Goal: Information Seeking & Learning: Learn about a topic

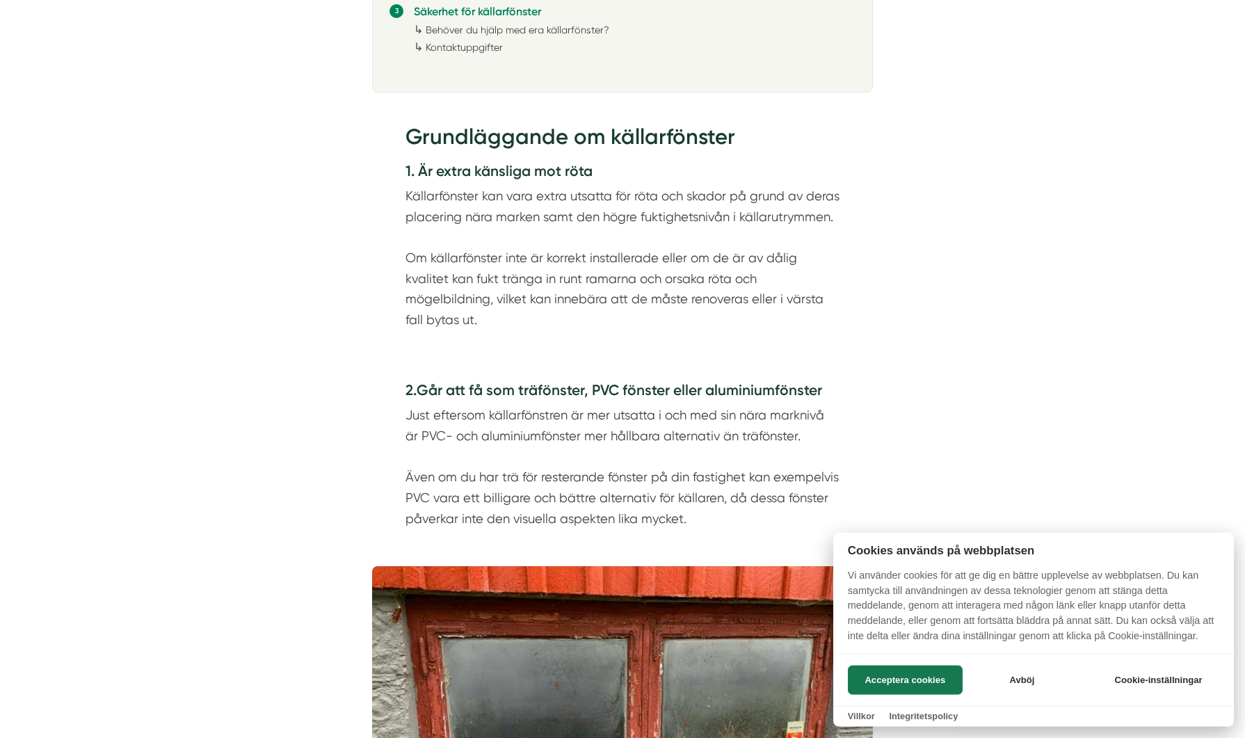
scroll to position [1064, 0]
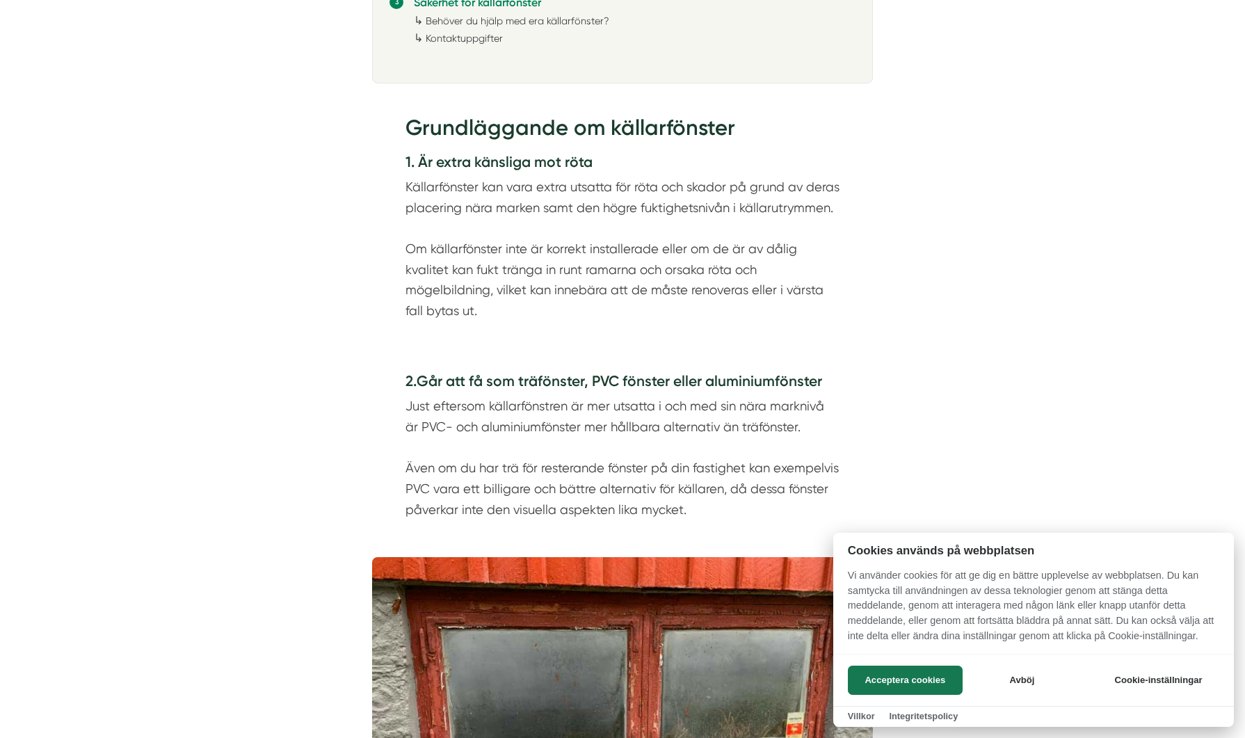
drag, startPoint x: 473, startPoint y: 186, endPoint x: 672, endPoint y: 185, distance: 198.2
click at [672, 185] on div at bounding box center [622, 369] width 1245 height 738
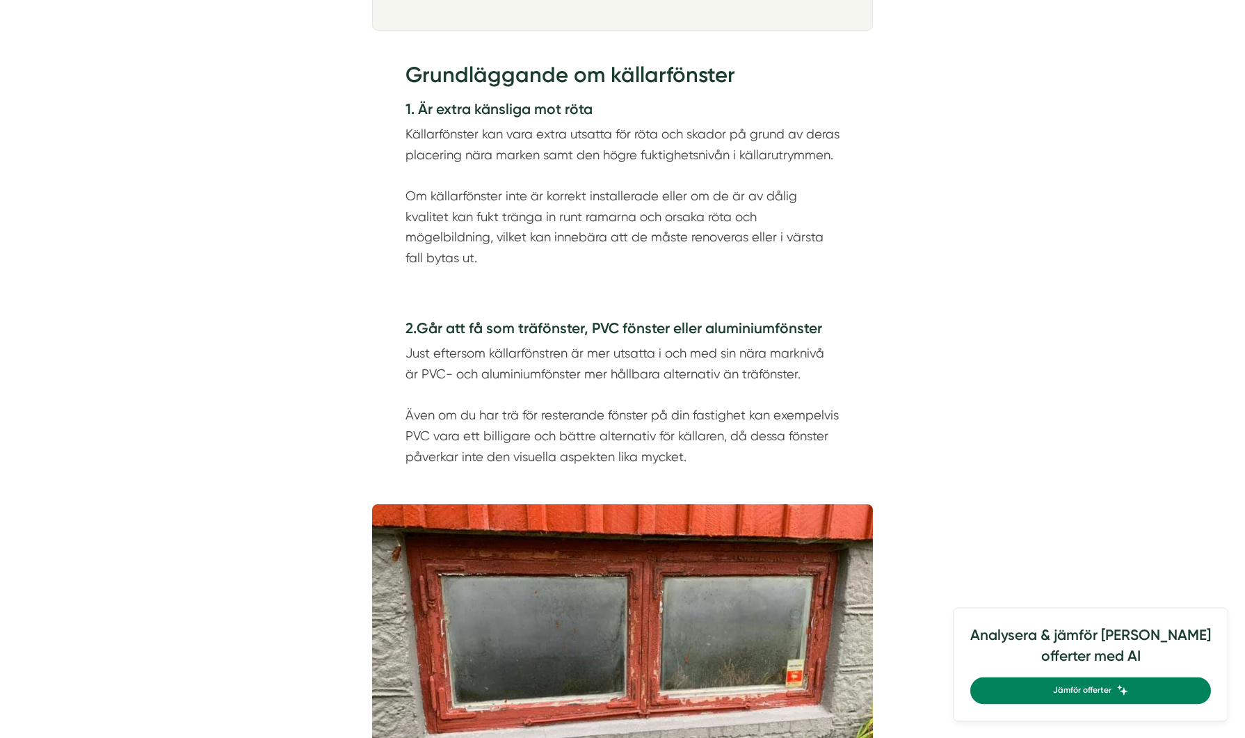
scroll to position [1347, 0]
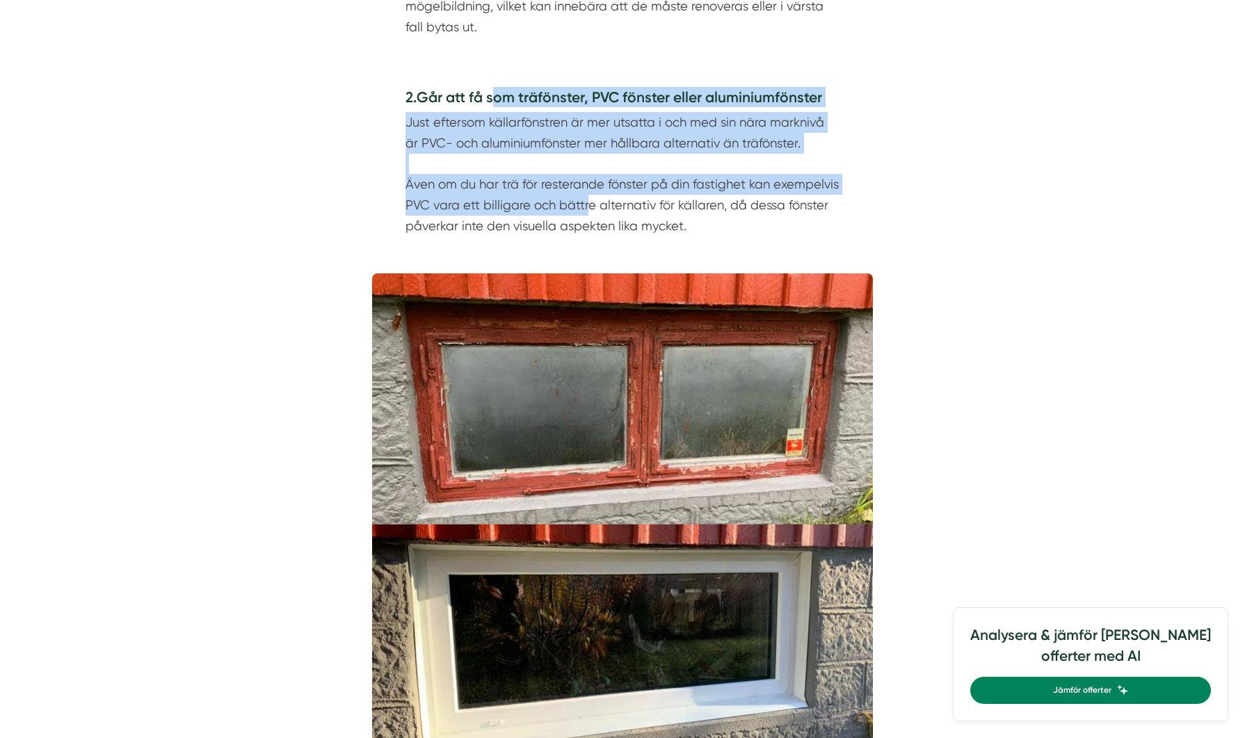
drag, startPoint x: 501, startPoint y: 102, endPoint x: 587, endPoint y: 210, distance: 138.0
click at [587, 210] on div "2. Går att få som träfönster, PVC fönster eller aluminiumfönster Just eftersom …" at bounding box center [622, 161] width 434 height 149
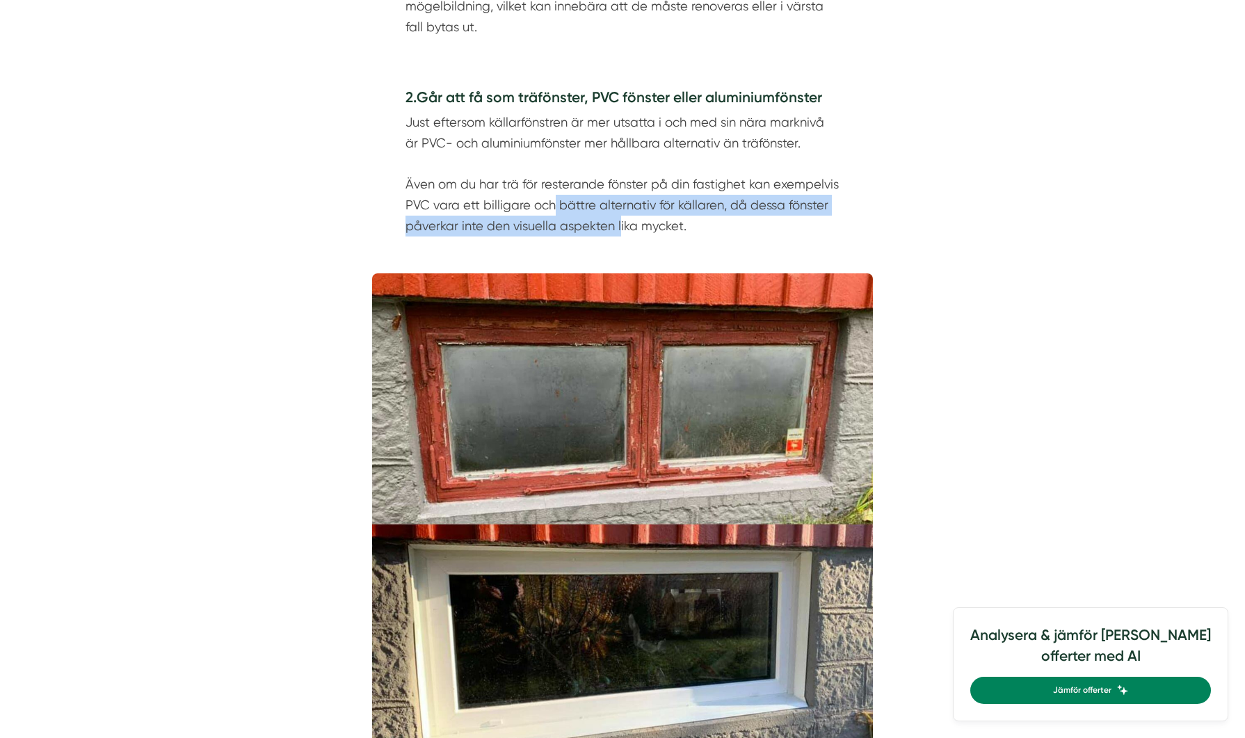
drag, startPoint x: 619, startPoint y: 229, endPoint x: 540, endPoint y: 209, distance: 81.1
click at [553, 213] on p "Just eftersom källarfönstren är mer utsatta i och med sin nära marknivå är PVC-…" at bounding box center [622, 174] width 434 height 124
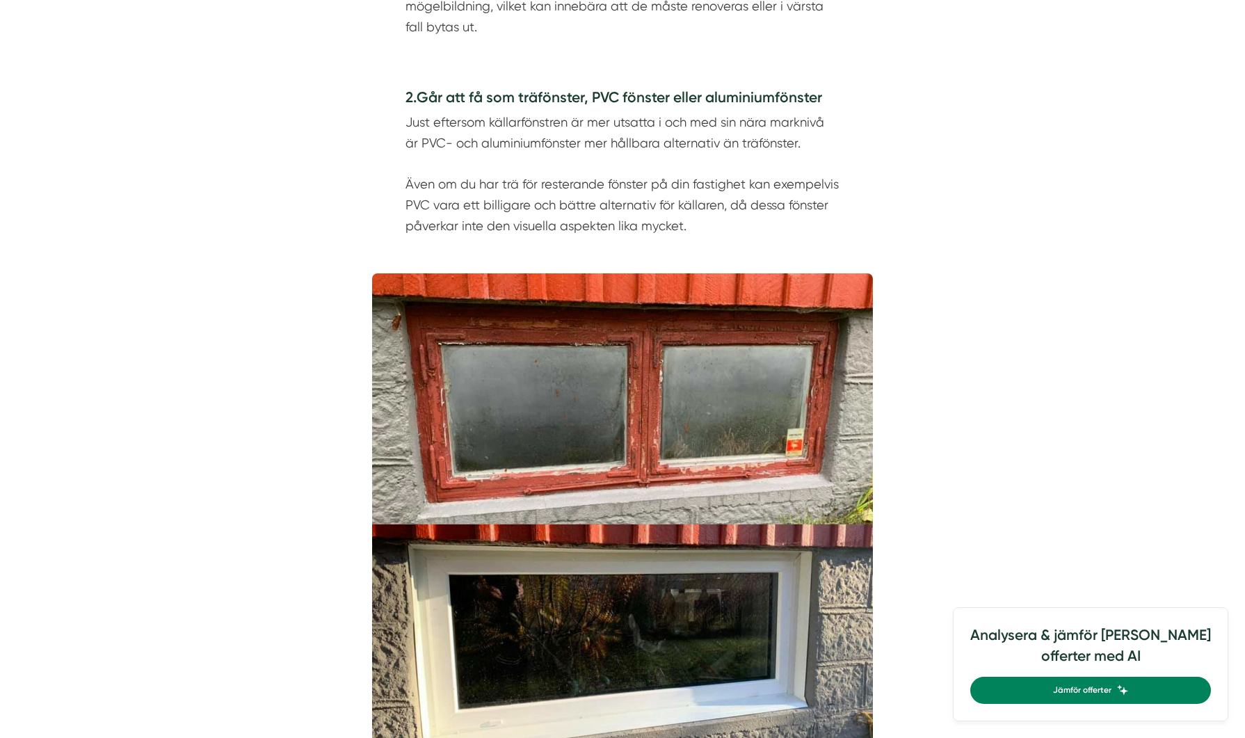
click at [502, 202] on p "Just eftersom källarfönstren är mer utsatta i och med sin nära marknivå är PVC-…" at bounding box center [622, 174] width 434 height 124
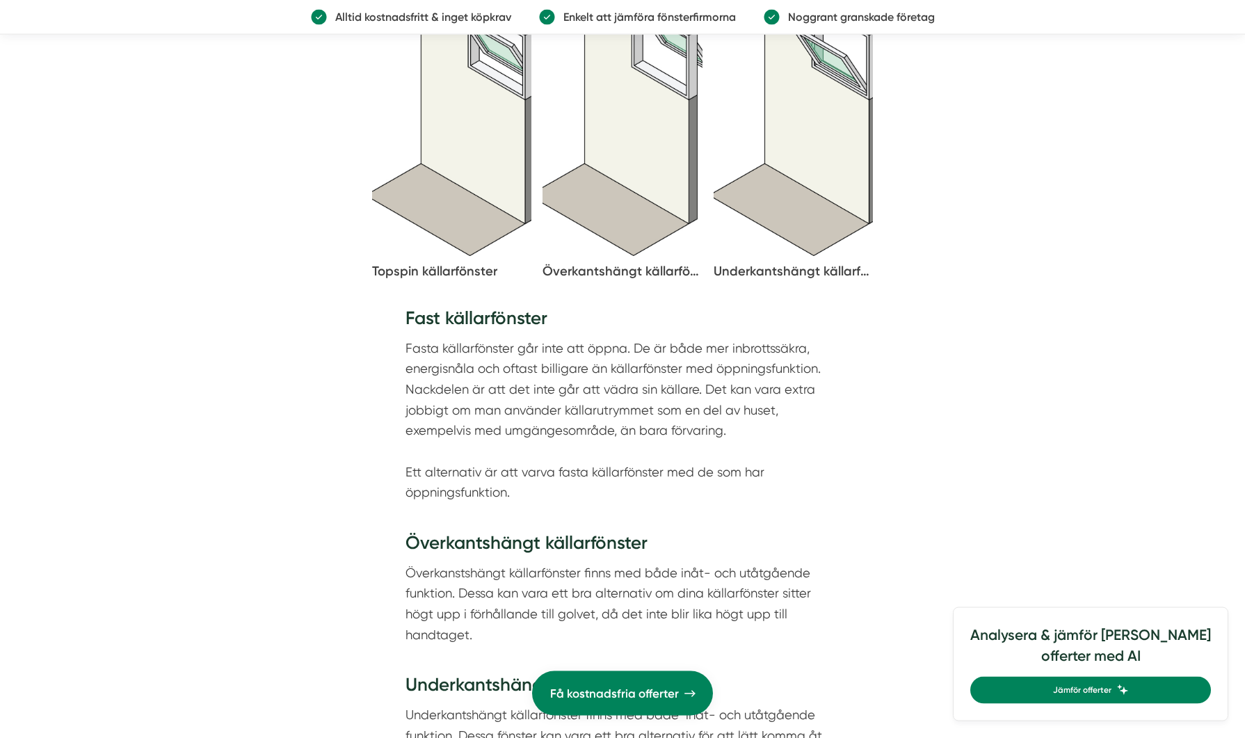
scroll to position [2624, 0]
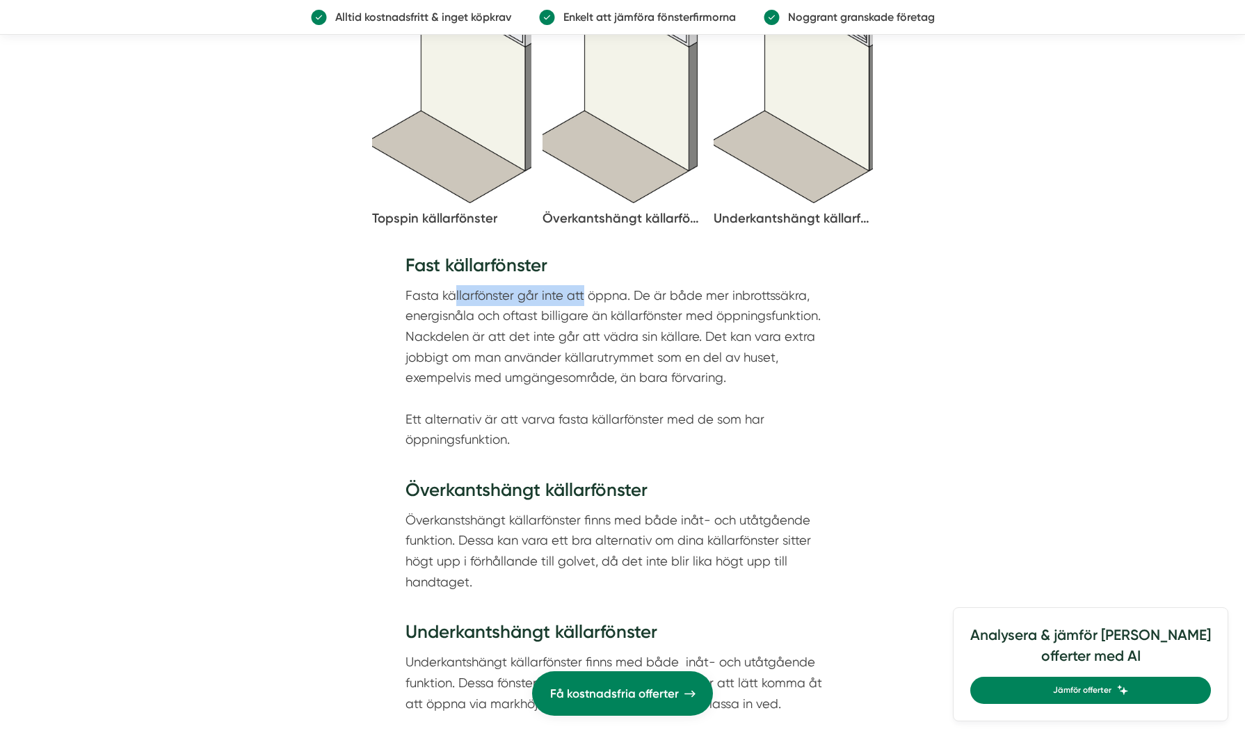
drag, startPoint x: 455, startPoint y: 291, endPoint x: 591, endPoint y: 295, distance: 136.3
click at [586, 295] on p "Fasta källarfönster går inte att öppna. De är både mer inbrottssäkra, energisnå…" at bounding box center [622, 378] width 434 height 186
drag, startPoint x: 742, startPoint y: 293, endPoint x: 570, endPoint y: 293, distance: 171.7
click at [603, 294] on p "Fasta källarfönster går inte att öppna. De är både mer inbrottssäkra, energisnå…" at bounding box center [622, 378] width 434 height 186
drag, startPoint x: 457, startPoint y: 314, endPoint x: 663, endPoint y: 310, distance: 205.8
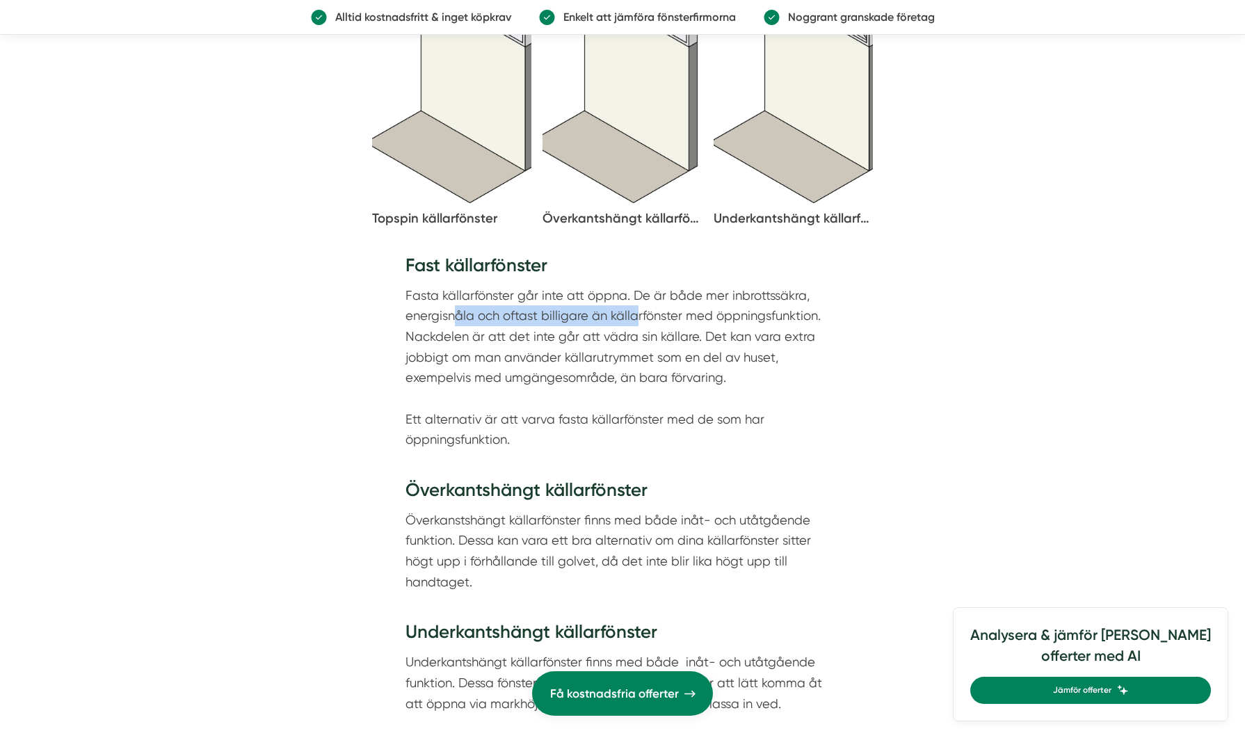
click at [635, 311] on p "Fasta källarfönster går inte att öppna. De är både mer inbrottssäkra, energisnå…" at bounding box center [622, 378] width 434 height 186
drag, startPoint x: 708, startPoint y: 312, endPoint x: 507, endPoint y: 310, distance: 200.9
click at [561, 312] on p "Fasta källarfönster går inte att öppna. De är både mer inbrottssäkra, energisnå…" at bounding box center [622, 378] width 434 height 186
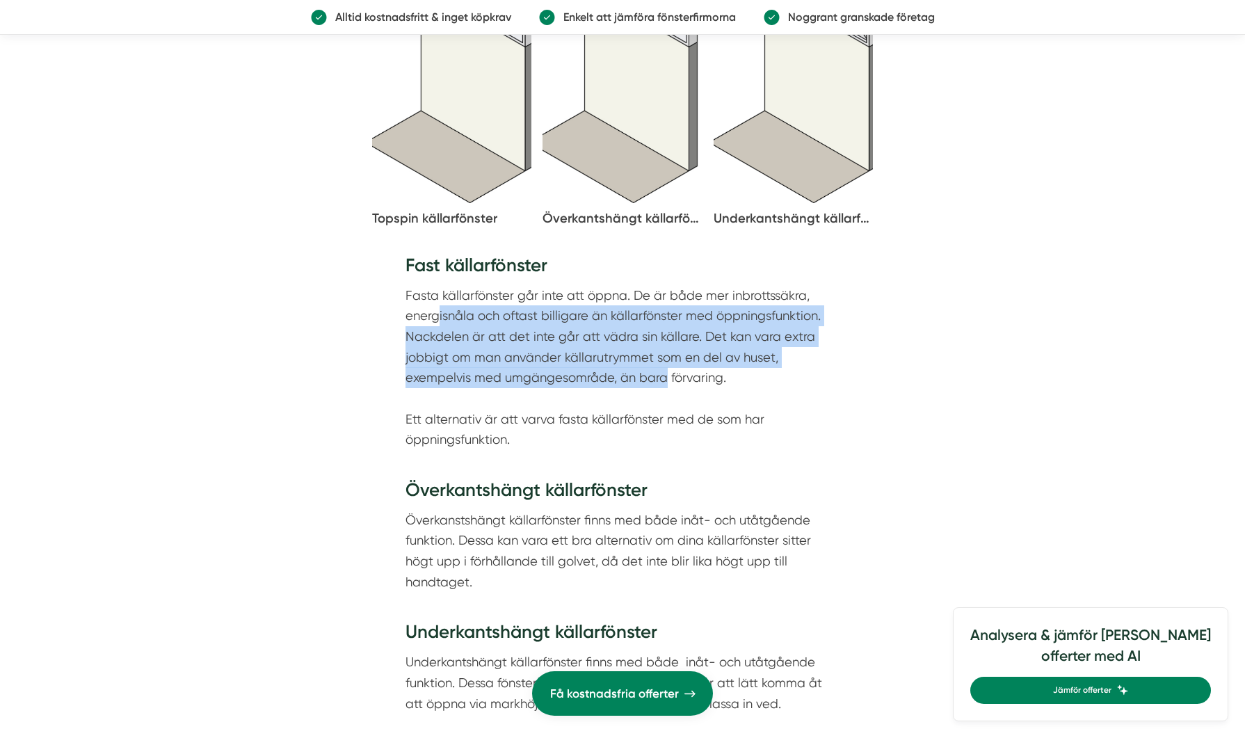
drag, startPoint x: 446, startPoint y: 317, endPoint x: 667, endPoint y: 372, distance: 227.8
click at [667, 372] on p "Fasta källarfönster går inte att öppna. De är både mer inbrottssäkra, energisnå…" at bounding box center [622, 378] width 434 height 186
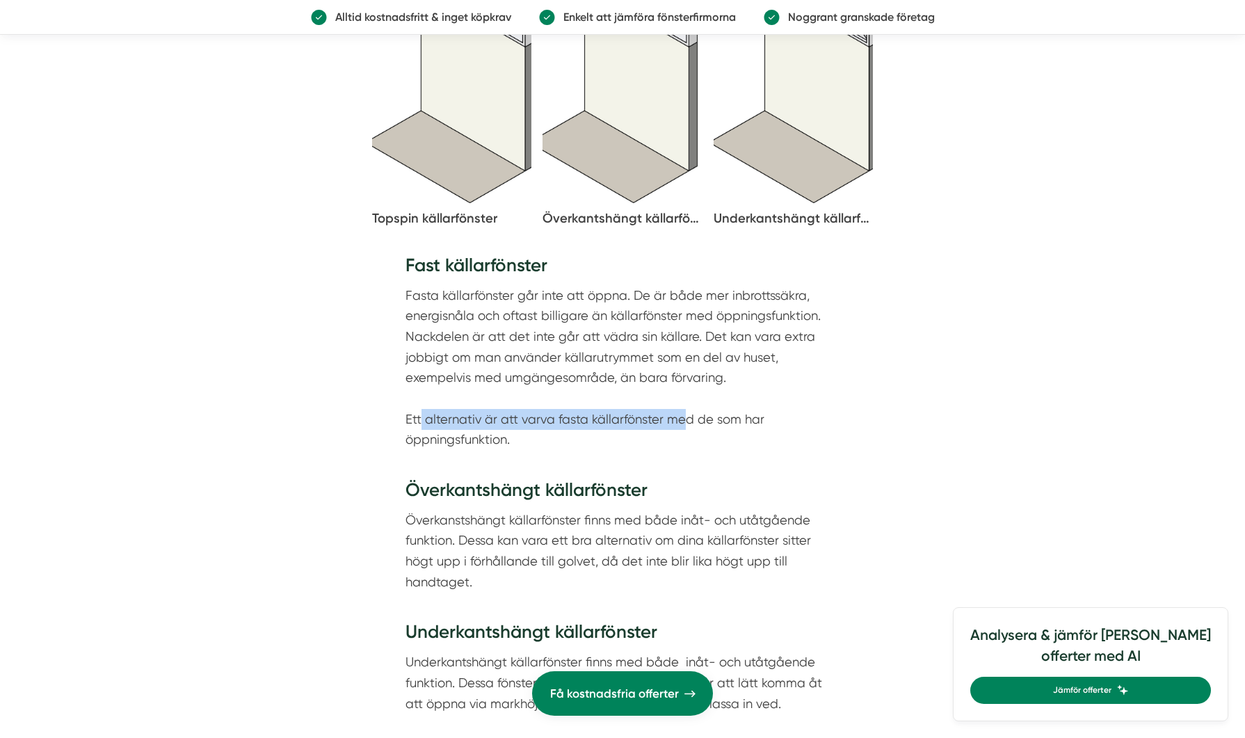
drag, startPoint x: 422, startPoint y: 419, endPoint x: 699, endPoint y: 411, distance: 277.5
click at [685, 412] on p "Fasta källarfönster går inte att öppna. De är både mer inbrottssäkra, energisnå…" at bounding box center [622, 378] width 434 height 186
drag, startPoint x: 710, startPoint y: 411, endPoint x: 476, endPoint y: 423, distance: 234.6
click at [483, 423] on p "Fasta källarfönster går inte att öppna. De är både mer inbrottssäkra, energisnå…" at bounding box center [622, 378] width 434 height 186
drag, startPoint x: 446, startPoint y: 423, endPoint x: 717, endPoint y: 418, distance: 271.2
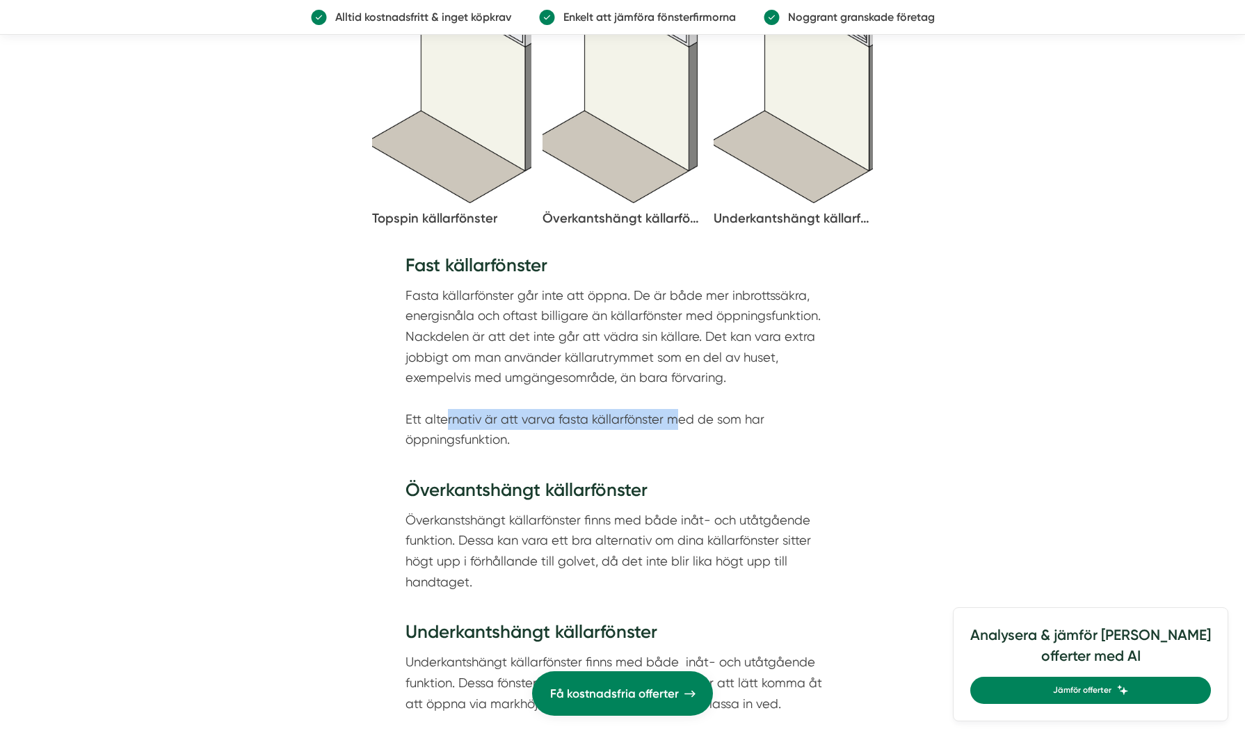
click at [699, 419] on p "Fasta källarfönster går inte att öppna. De är både mer inbrottssäkra, energisnå…" at bounding box center [622, 378] width 434 height 186
drag, startPoint x: 726, startPoint y: 416, endPoint x: 484, endPoint y: 423, distance: 242.1
click at [508, 425] on p "Fasta källarfönster går inte att öppna. De är både mer inbrottssäkra, energisnå…" at bounding box center [622, 378] width 434 height 186
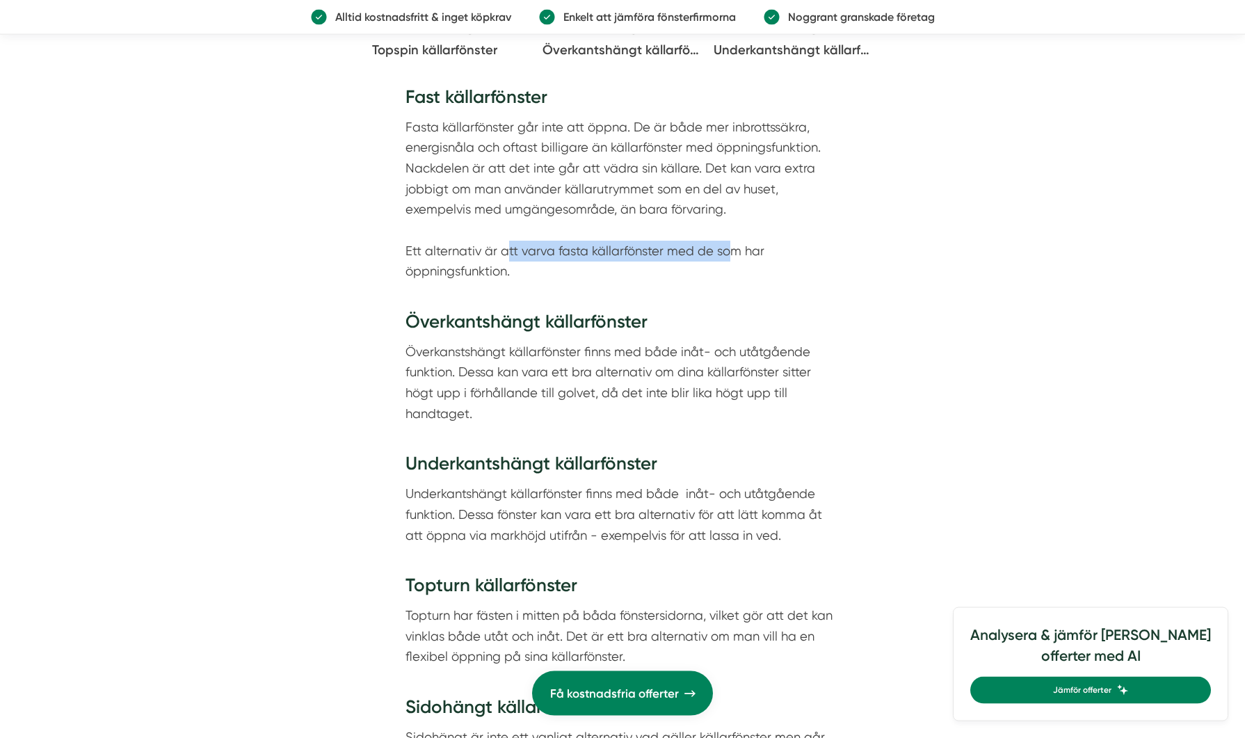
scroll to position [2837, 0]
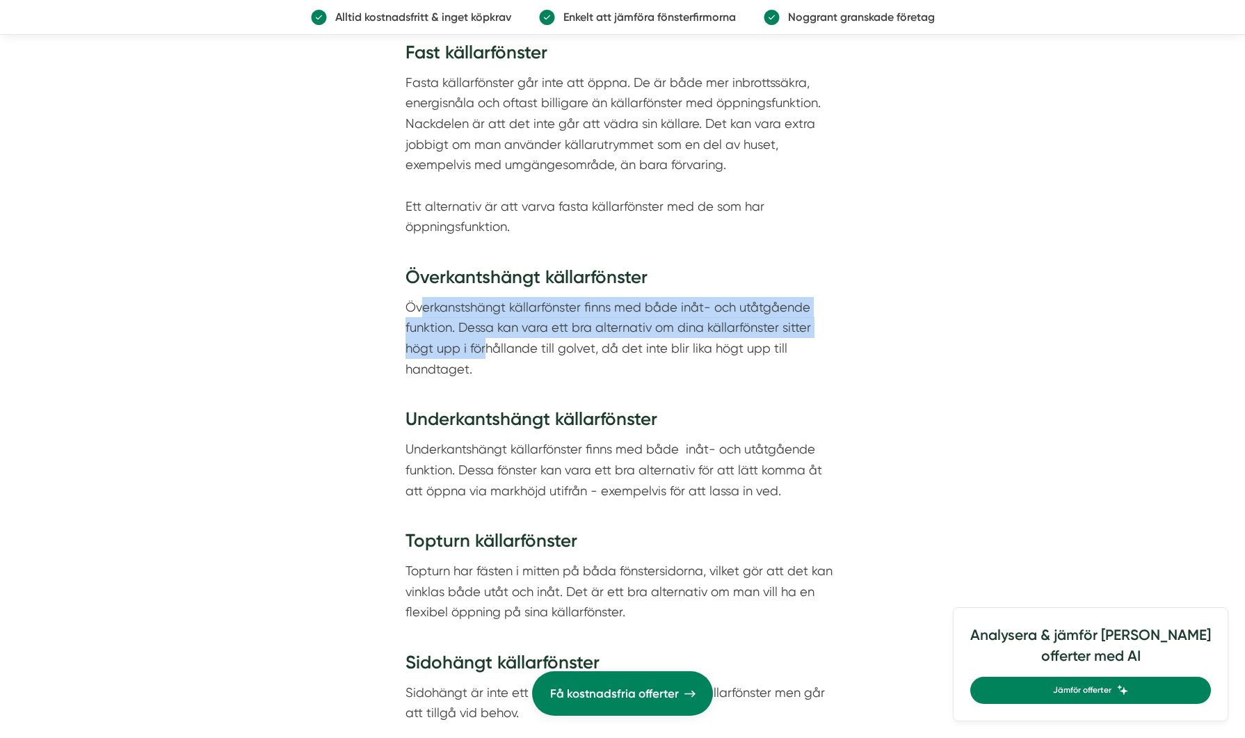
drag, startPoint x: 446, startPoint y: 307, endPoint x: 485, endPoint y: 348, distance: 57.0
click at [485, 348] on p "Överkanstshängt källarfönster finns med både inåt- och utåtgående funktion. Des…" at bounding box center [622, 348] width 434 height 103
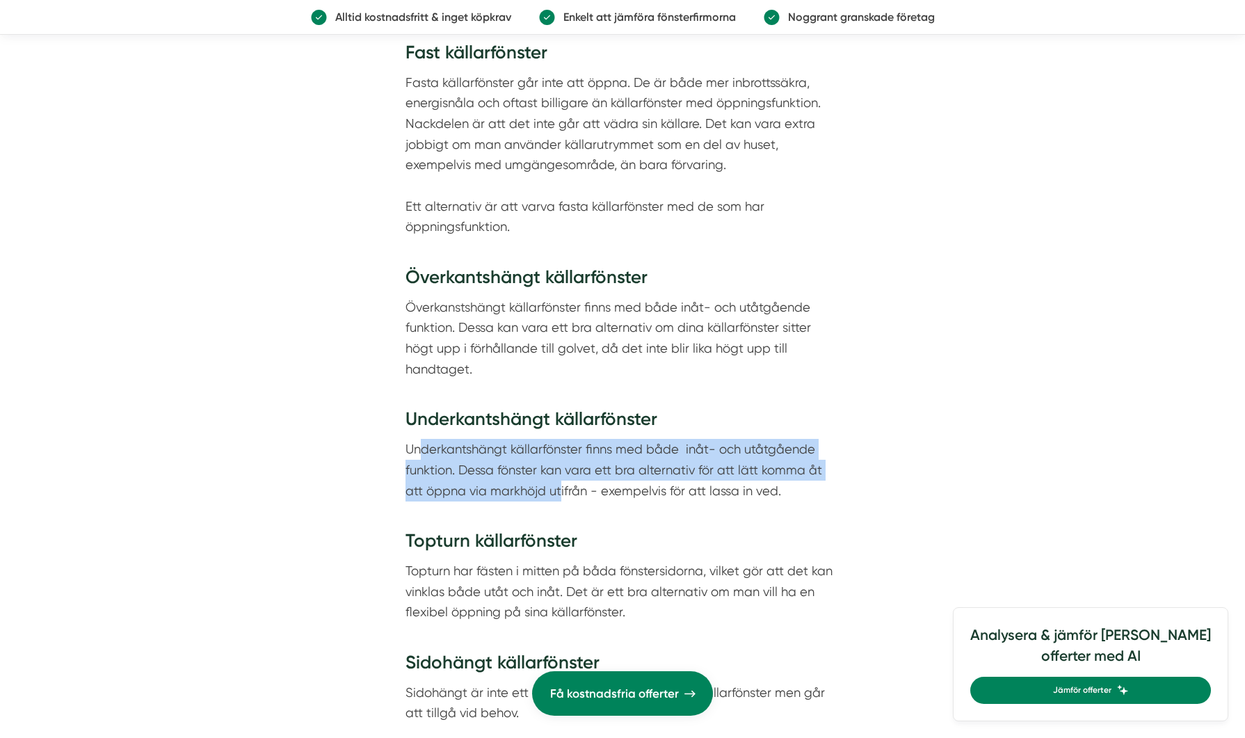
drag, startPoint x: 423, startPoint y: 451, endPoint x: 572, endPoint y: 478, distance: 151.2
click at [562, 484] on p "Underkantshängt källarfönster finns med både inåt- och utåtgående funktion. Des…" at bounding box center [622, 480] width 434 height 83
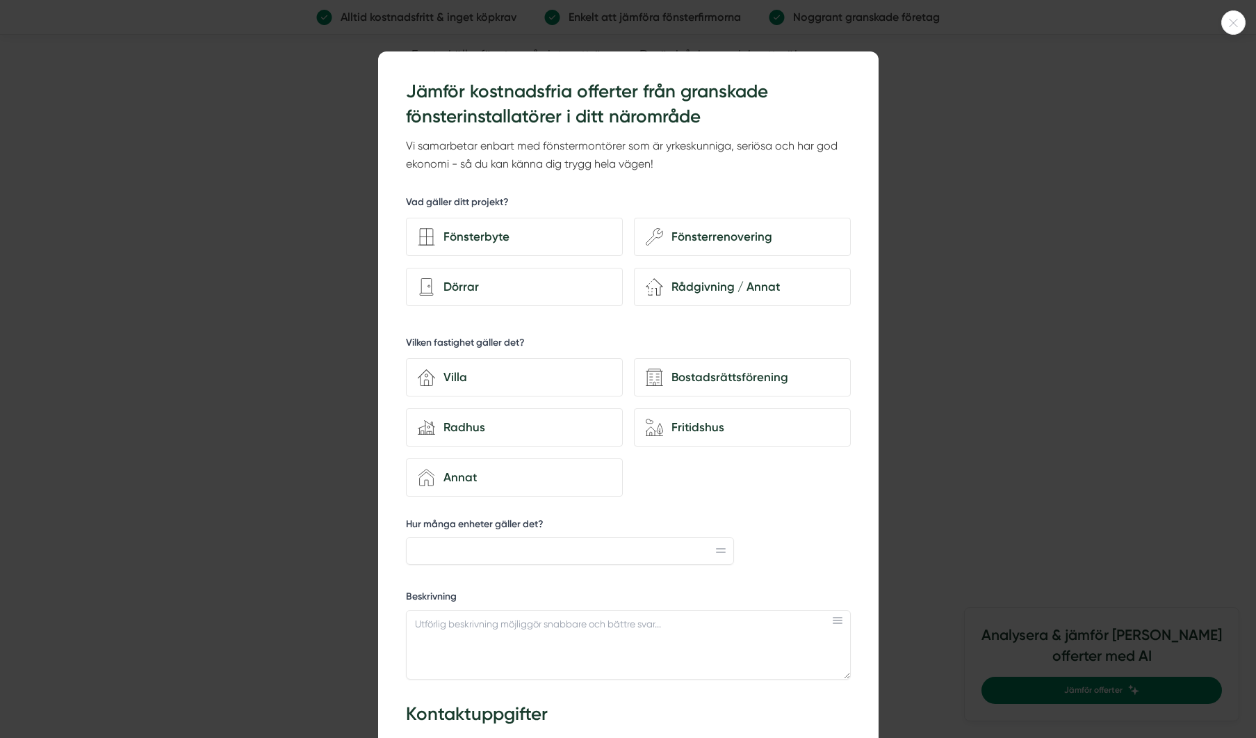
click at [1006, 422] on div at bounding box center [628, 369] width 1256 height 738
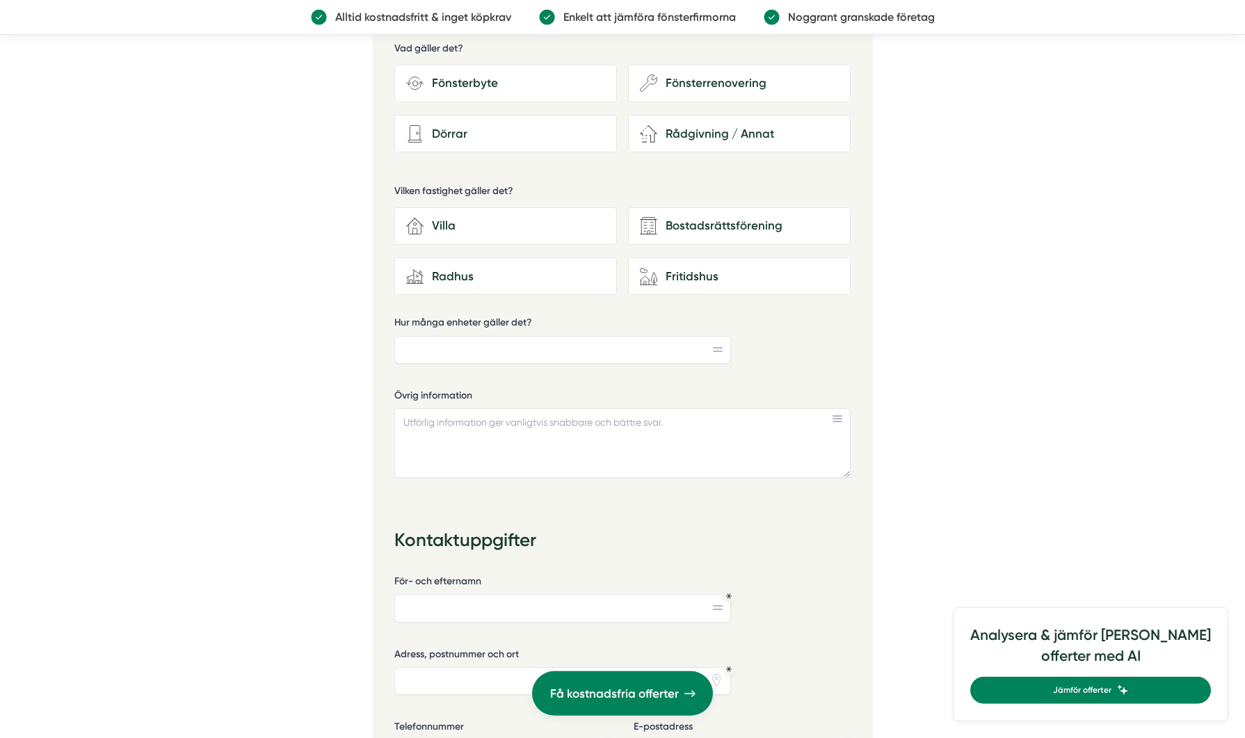
scroll to position [4212, 0]
